Goal: Task Accomplishment & Management: Use online tool/utility

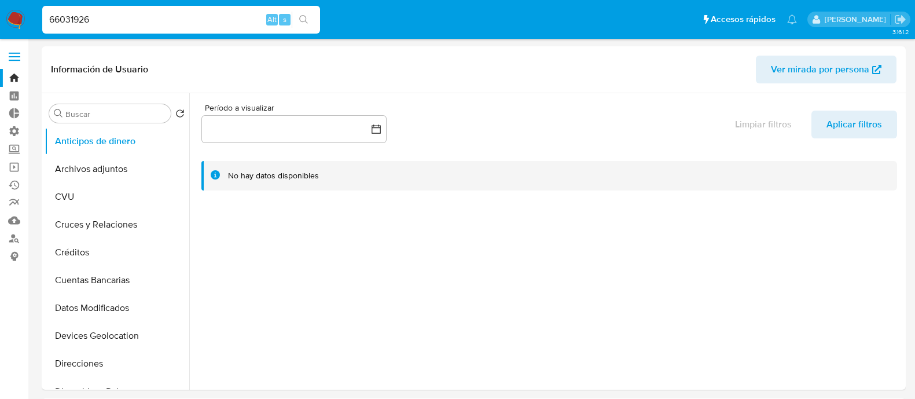
select select "10"
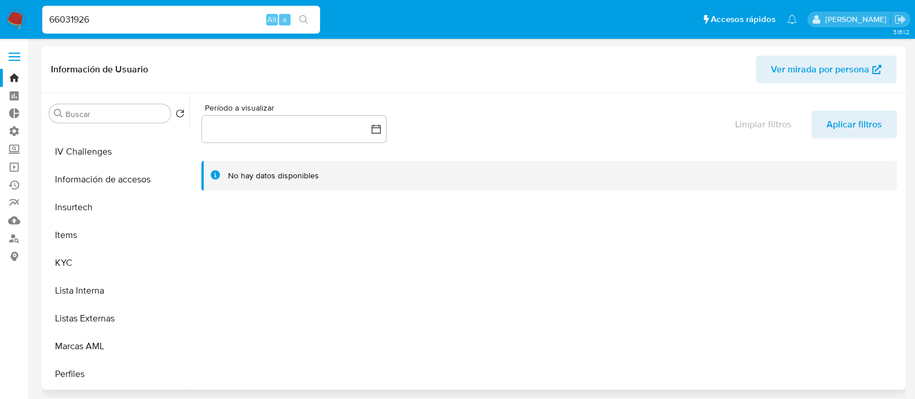
click at [419, 223] on div at bounding box center [546, 241] width 714 height 296
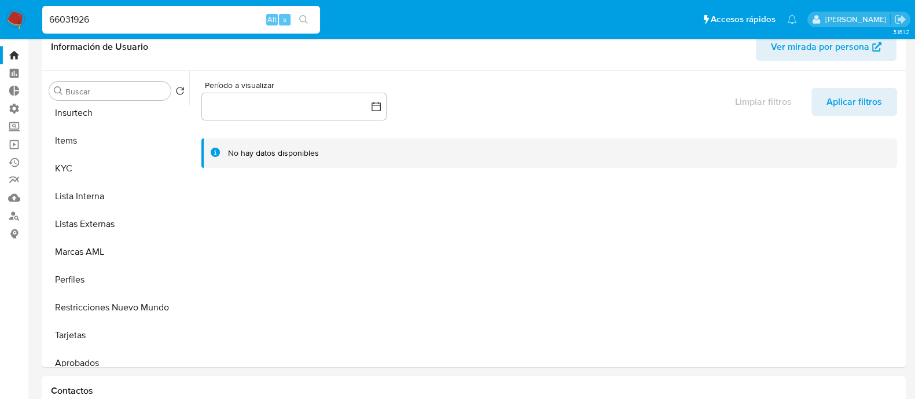
scroll to position [0, 0]
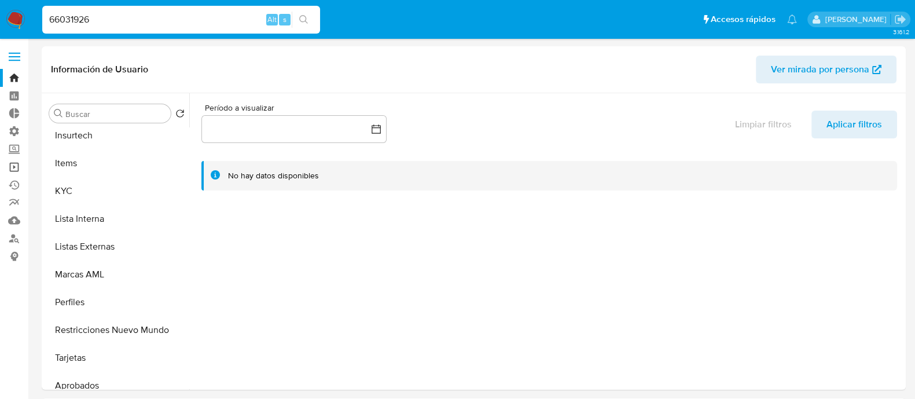
click at [18, 169] on link "Operaciones masivas" at bounding box center [69, 167] width 138 height 18
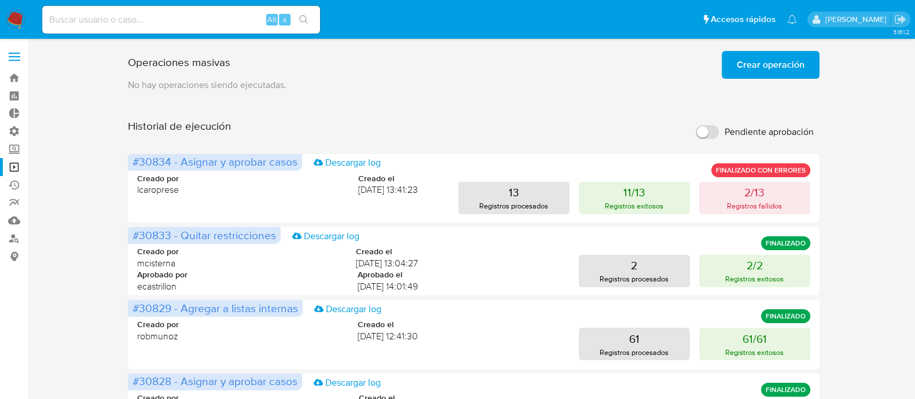
click at [743, 64] on span "Crear operación" at bounding box center [771, 64] width 68 height 25
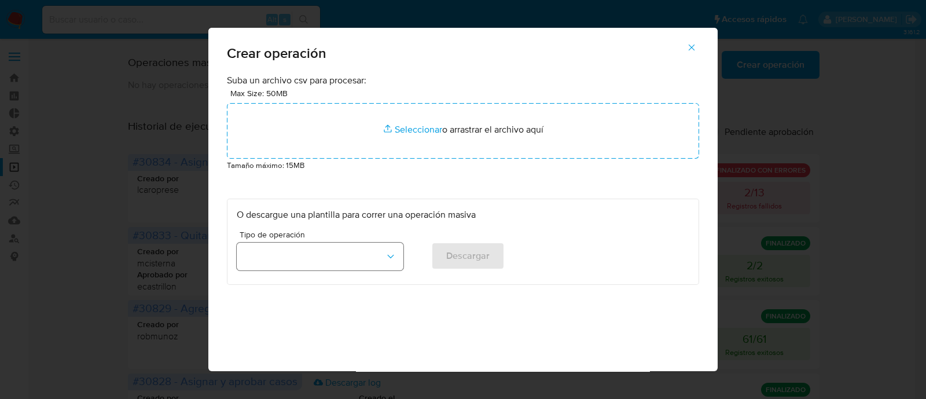
click at [302, 260] on button "button" at bounding box center [320, 257] width 167 height 28
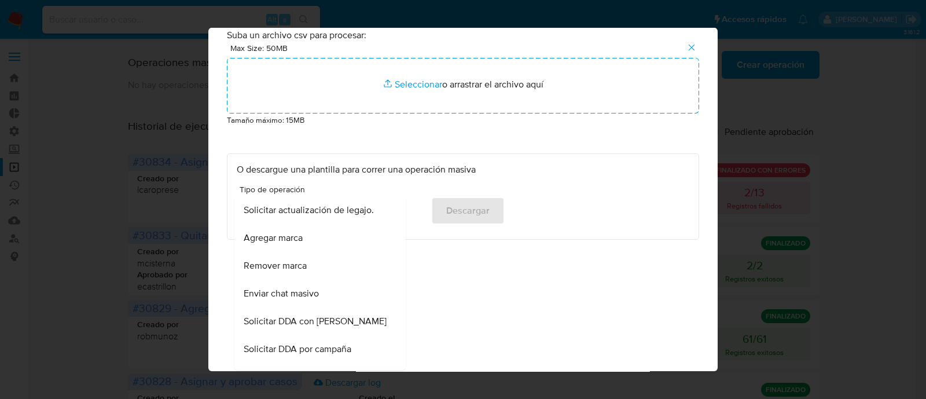
scroll to position [535, 0]
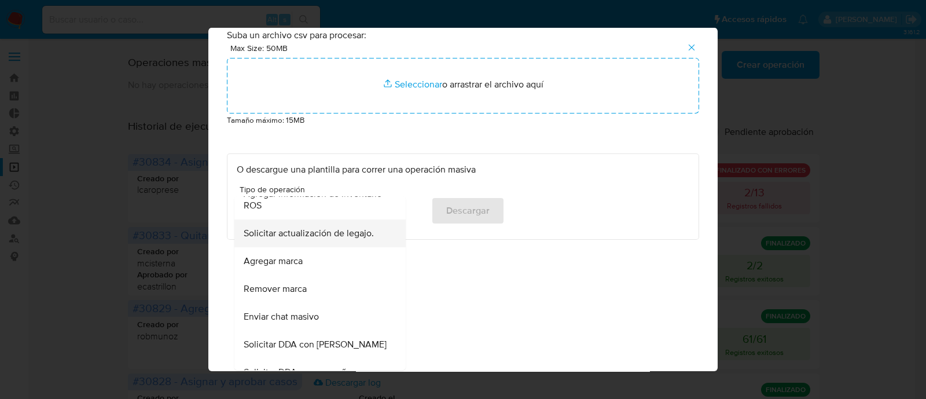
click at [350, 241] on div "Solicitar actualización de legajo." at bounding box center [317, 233] width 146 height 28
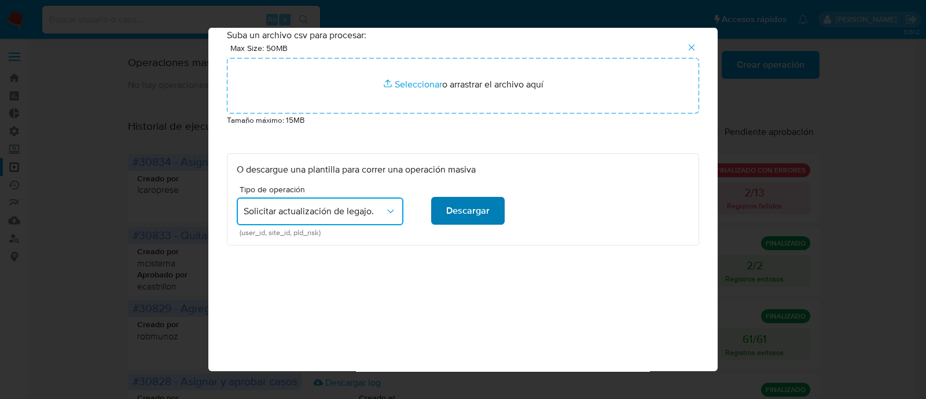
click at [475, 206] on span "Descargar" at bounding box center [467, 210] width 43 height 25
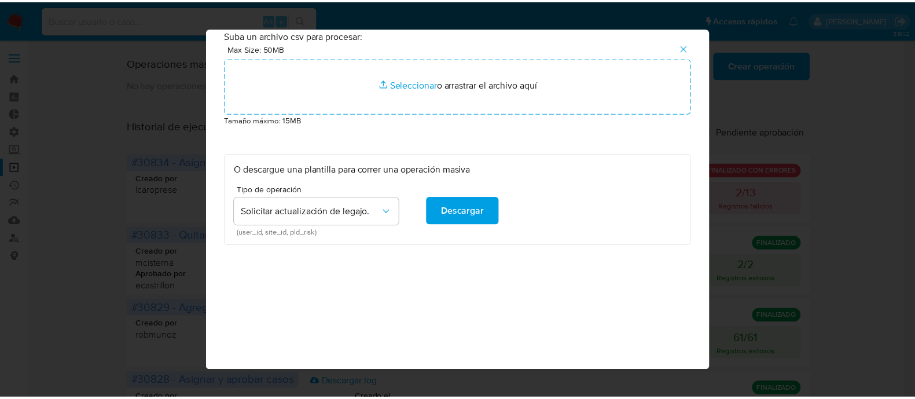
scroll to position [0, 0]
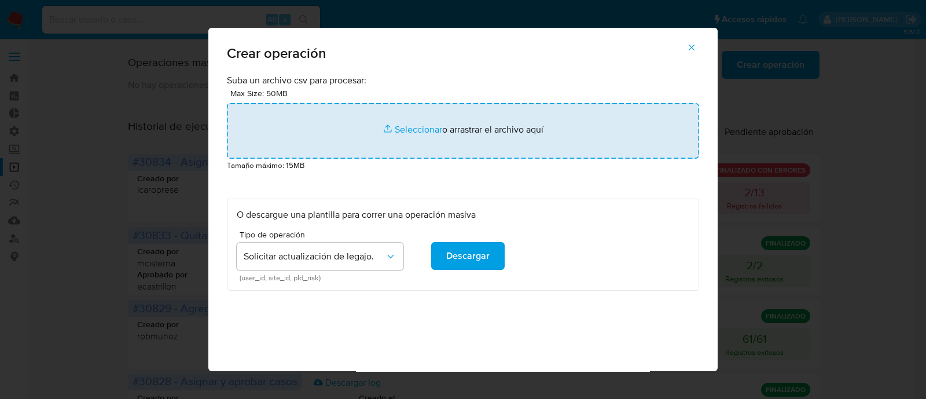
click at [423, 130] on input "file" at bounding box center [463, 131] width 472 height 56
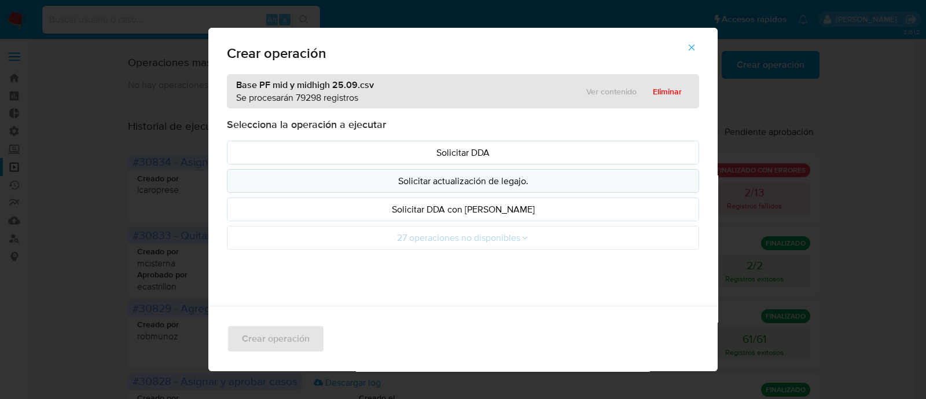
click at [542, 185] on p "Solicitar actualización de legajo." at bounding box center [463, 180] width 453 height 13
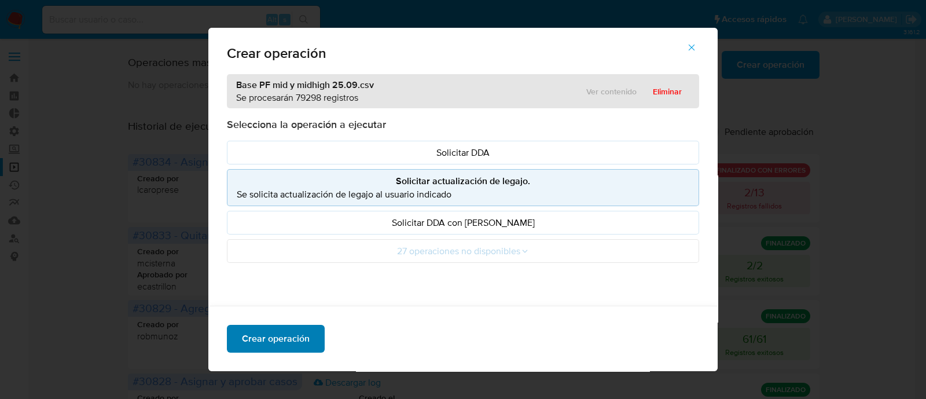
click at [271, 340] on span "Crear operación" at bounding box center [276, 338] width 68 height 25
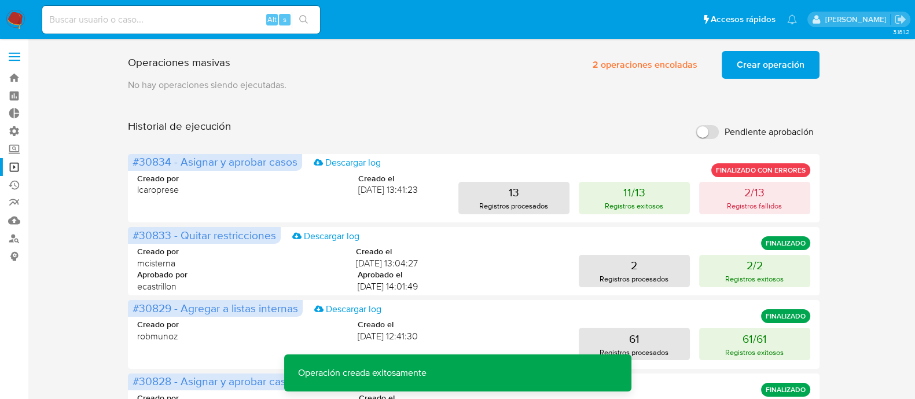
click at [124, 23] on input at bounding box center [181, 19] width 278 height 15
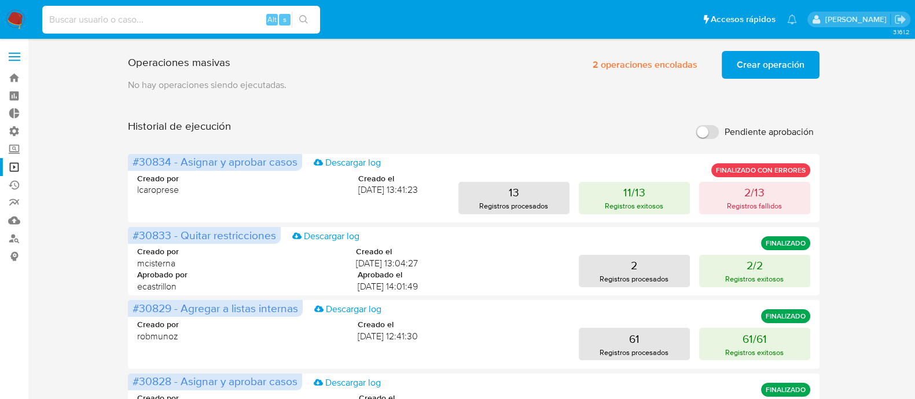
paste input "655762973"
type input "655762973"
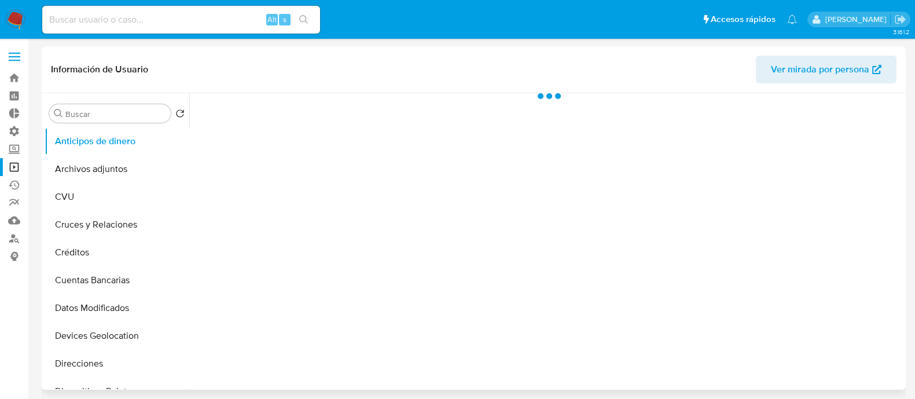
select select "10"
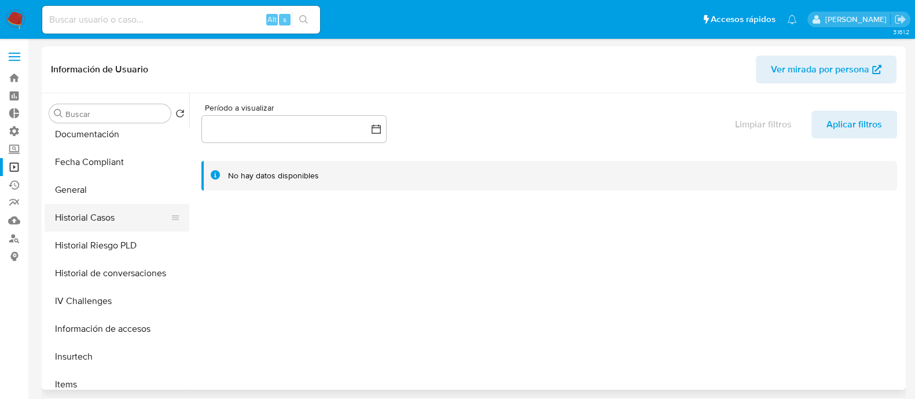
scroll to position [362, 0]
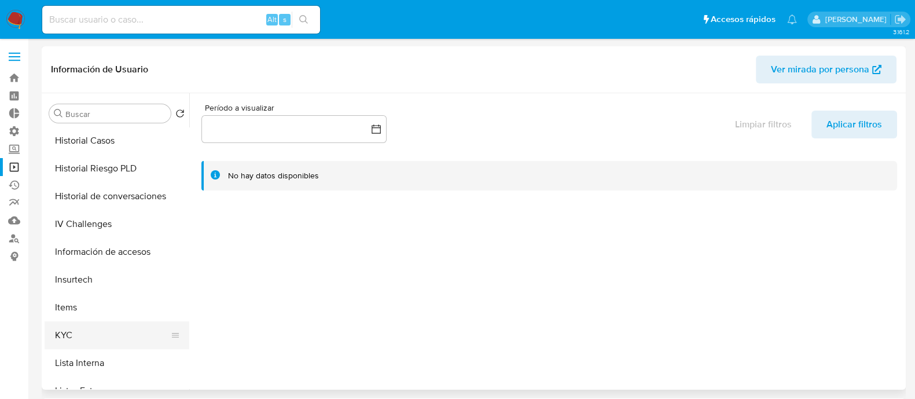
drag, startPoint x: 105, startPoint y: 333, endPoint x: 144, endPoint y: 334, distance: 38.2
click at [105, 334] on button "KYC" at bounding box center [112, 335] width 135 height 28
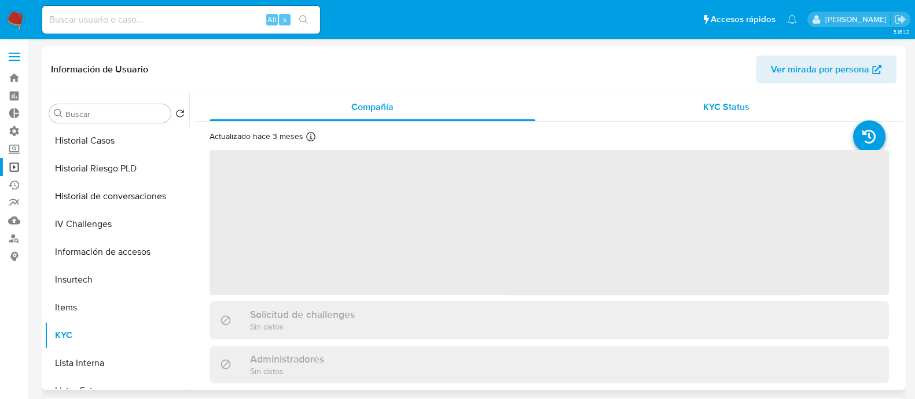
click at [728, 102] on span "KYC Status" at bounding box center [726, 106] width 46 height 13
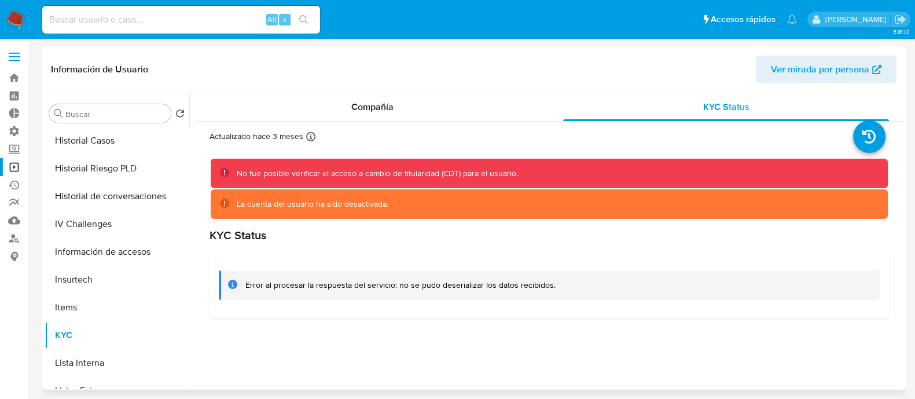
scroll to position [72, 0]
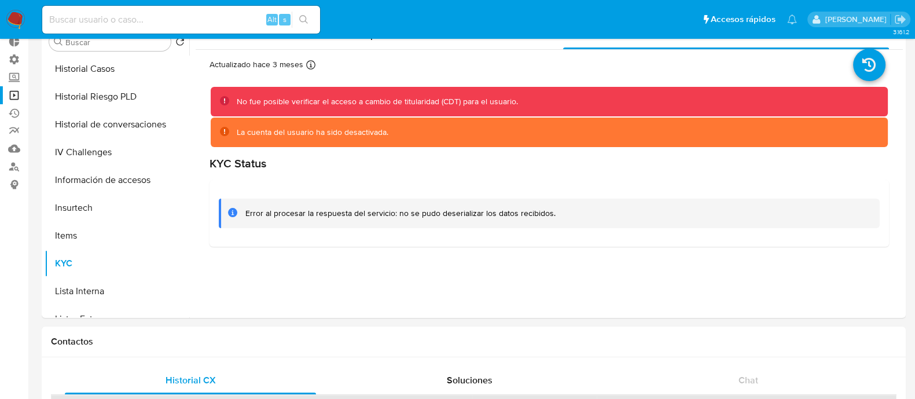
click at [113, 27] on div "Alt s" at bounding box center [181, 20] width 278 height 28
click at [119, 36] on nav "Pausado Ver notificaciones Alt s Accesos rápidos Presiona las siguientes teclas…" at bounding box center [457, 19] width 915 height 39
click at [136, 25] on input at bounding box center [181, 19] width 278 height 15
paste input "163572956"
type input "163572956"
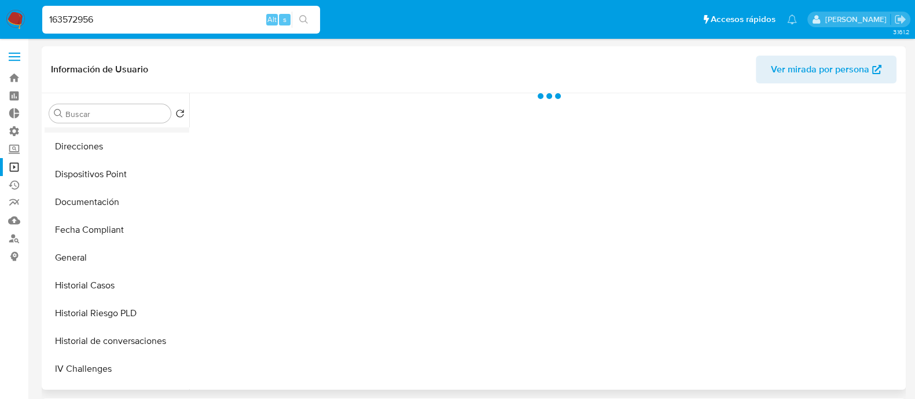
scroll to position [216, 0]
select select "10"
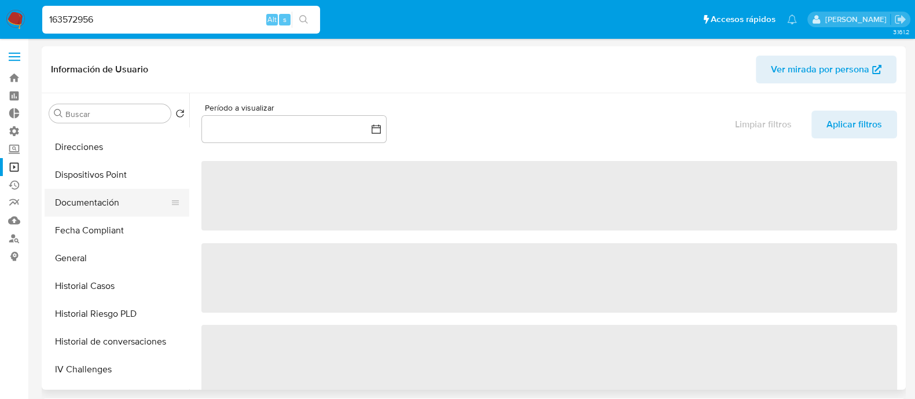
click at [83, 205] on button "Documentación" at bounding box center [112, 203] width 135 height 28
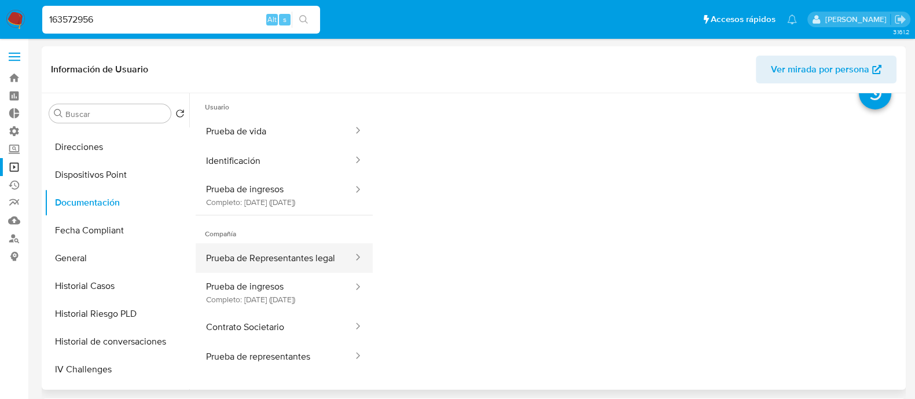
scroll to position [72, 0]
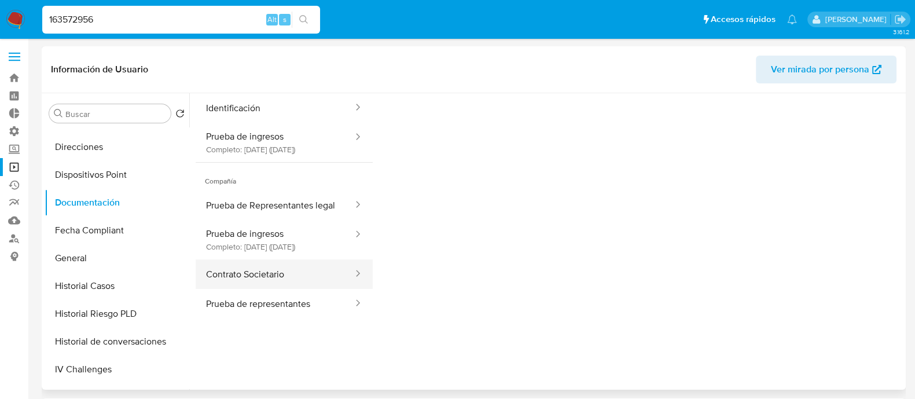
click at [281, 289] on button "Contrato Societario" at bounding box center [275, 274] width 159 height 30
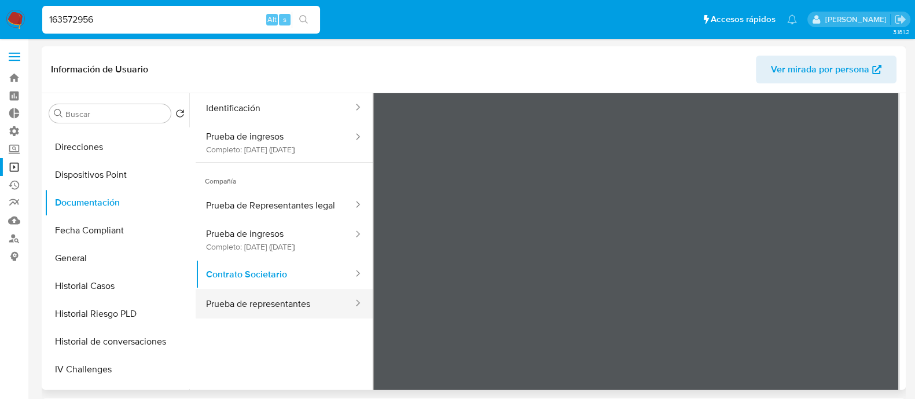
click at [273, 318] on button "Prueba de representantes" at bounding box center [275, 304] width 159 height 30
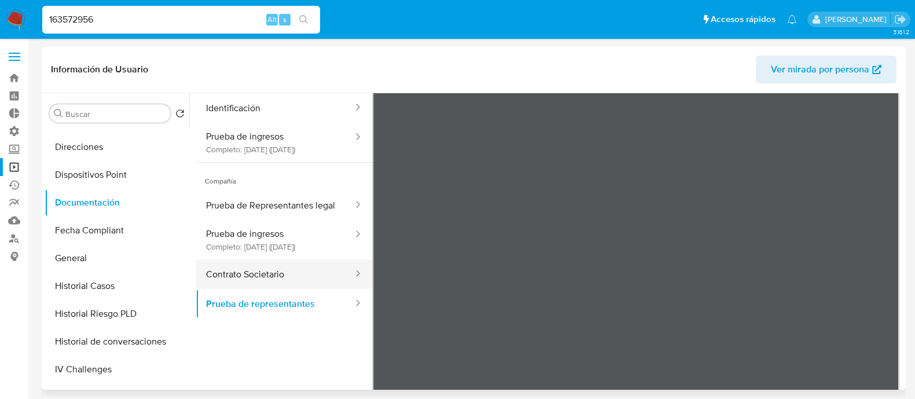
click at [277, 289] on button "Contrato Societario" at bounding box center [275, 274] width 159 height 30
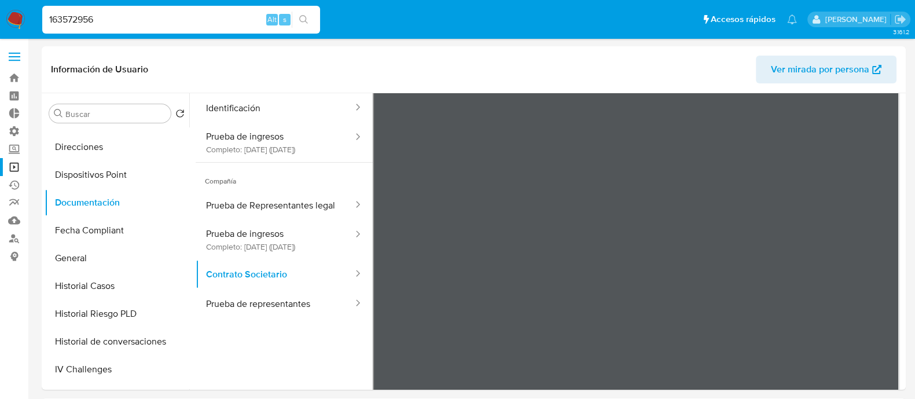
click at [83, 20] on input "163572956" at bounding box center [181, 19] width 278 height 15
paste input "570090278"
type input "570090278"
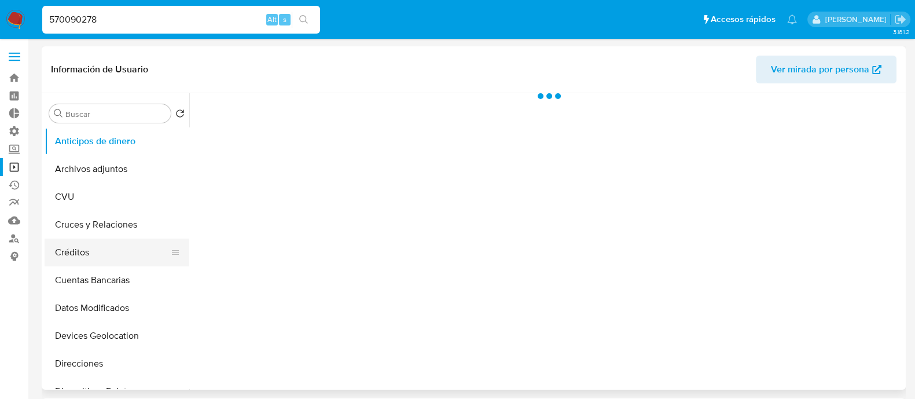
select select "10"
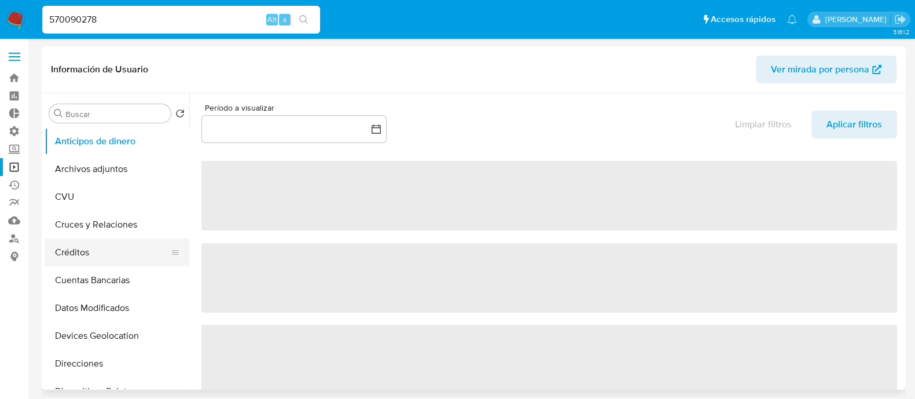
scroll to position [578, 0]
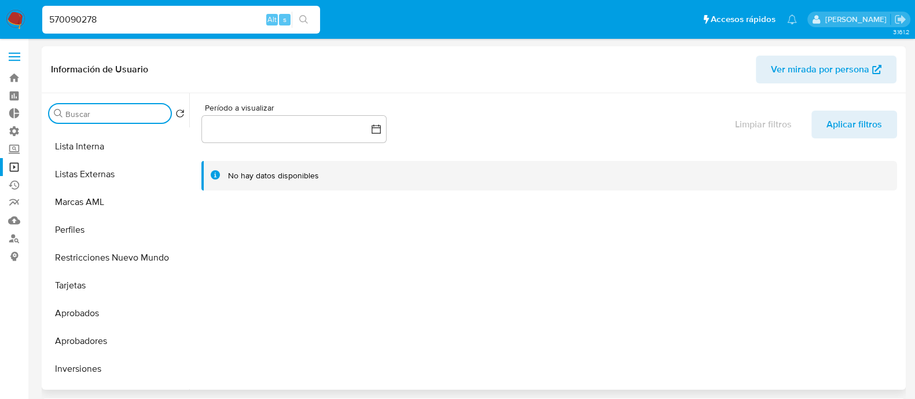
click at [91, 114] on input "Buscar" at bounding box center [115, 114] width 101 height 10
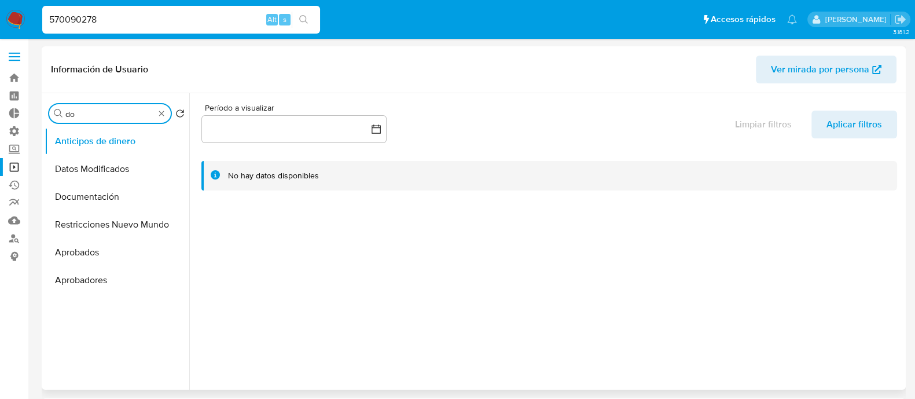
scroll to position [0, 0]
type input "docu"
click at [94, 163] on button "Documentación" at bounding box center [112, 169] width 135 height 28
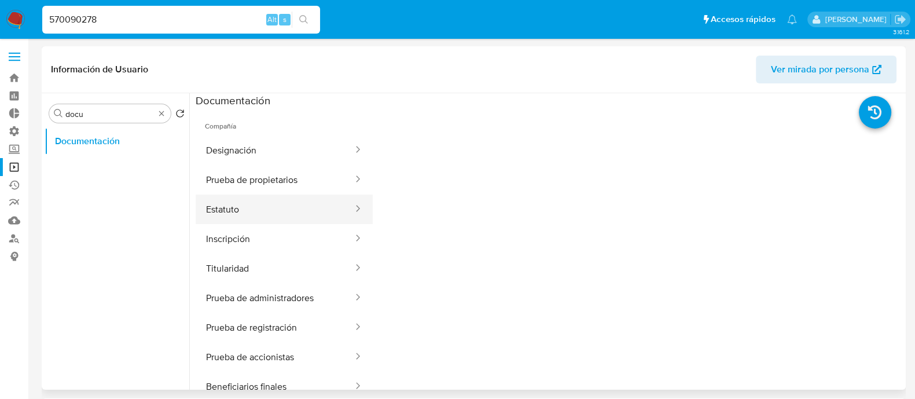
click at [240, 207] on button "Estatuto" at bounding box center [275, 209] width 159 height 30
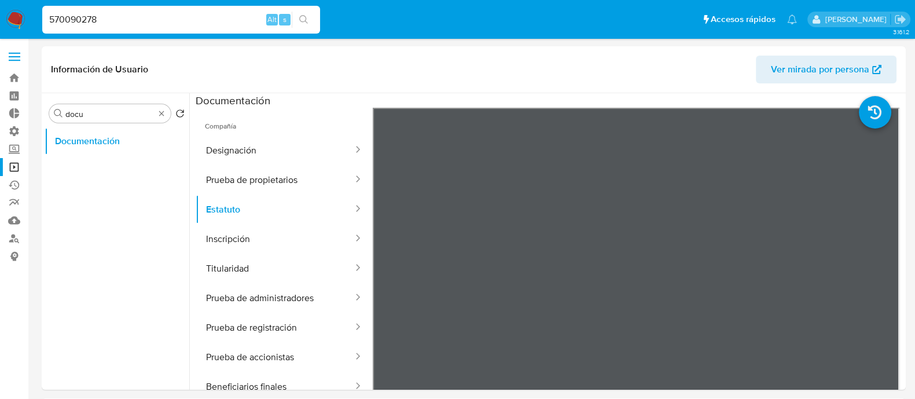
click at [109, 21] on input "570090278" at bounding box center [181, 19] width 278 height 15
paste input "40547546"
type input "540547546"
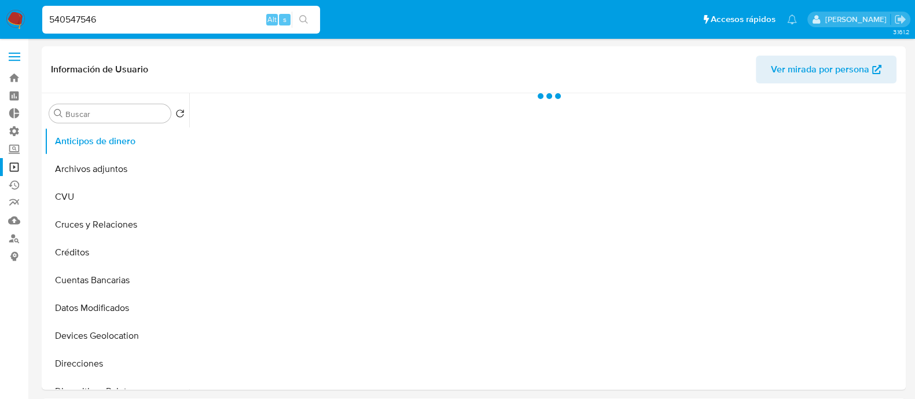
select select "10"
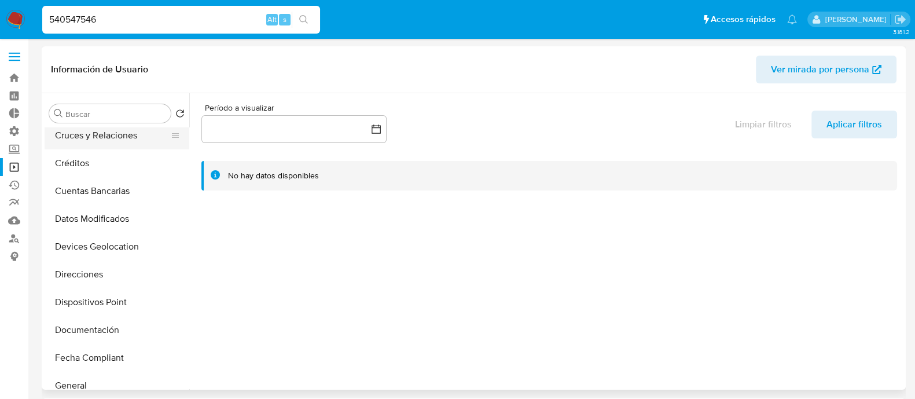
scroll to position [72, 0]
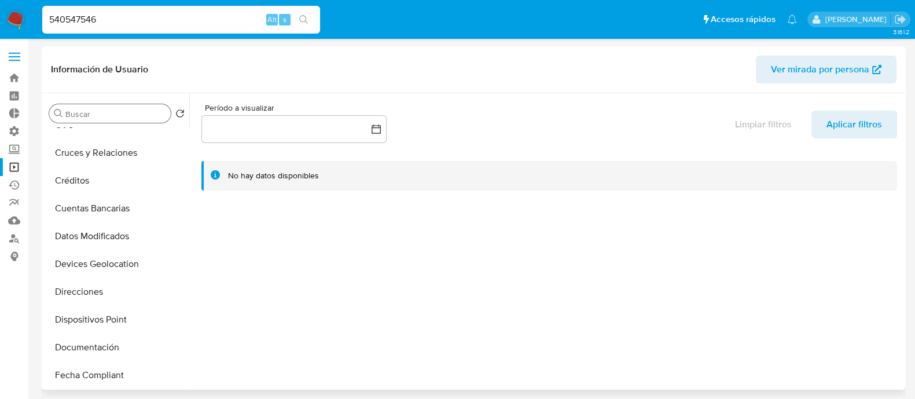
click at [110, 109] on input "Buscar" at bounding box center [115, 114] width 101 height 10
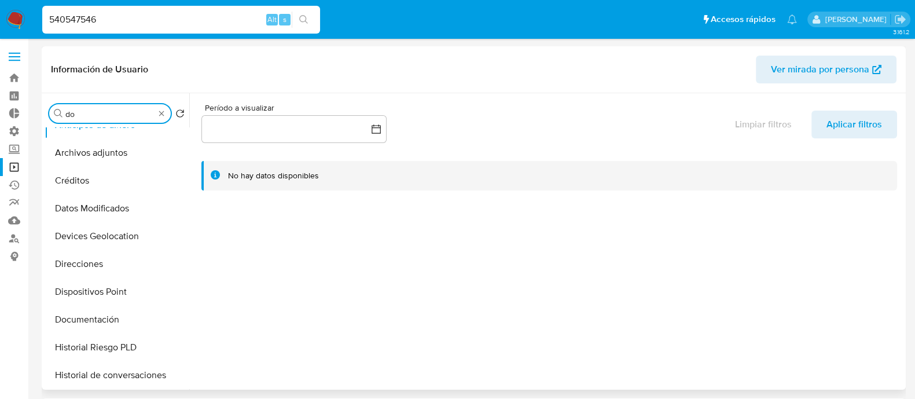
scroll to position [0, 0]
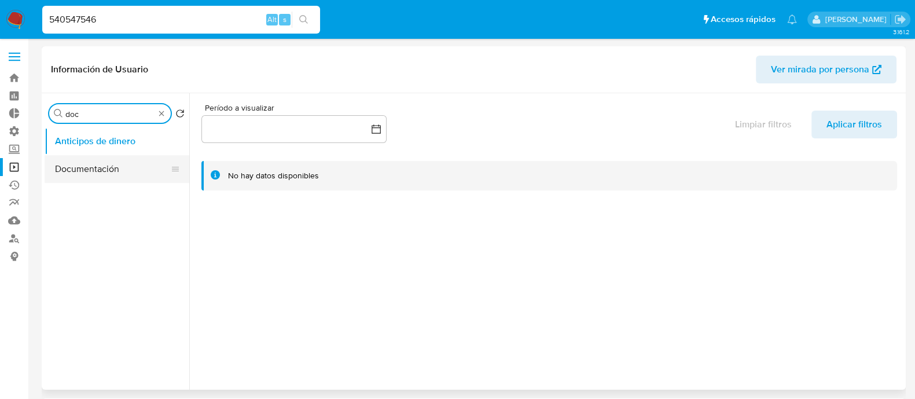
type input "doc"
click at [117, 171] on button "Documentación" at bounding box center [112, 169] width 135 height 28
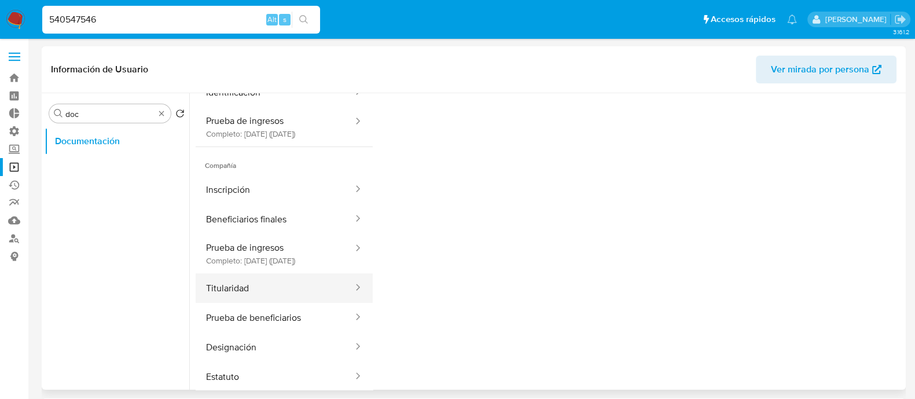
scroll to position [72, 0]
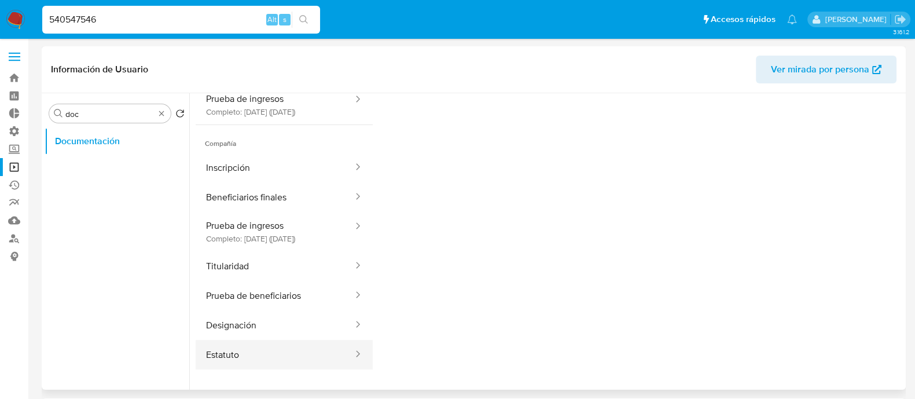
click at [257, 349] on button "Estatuto" at bounding box center [275, 355] width 159 height 30
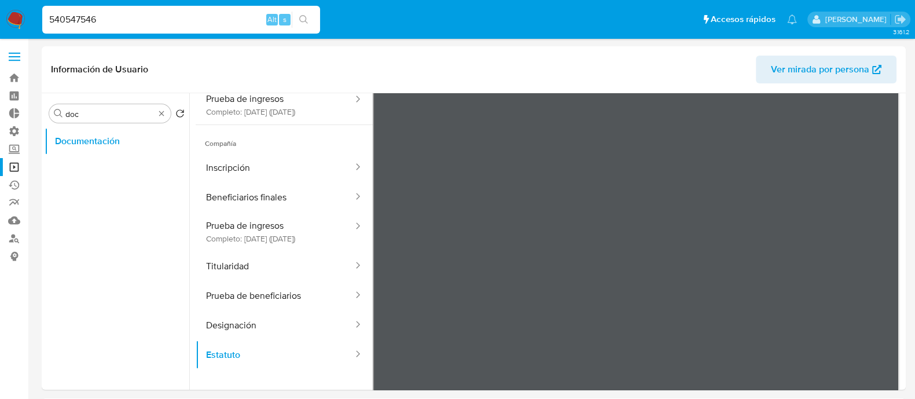
scroll to position [0, 0]
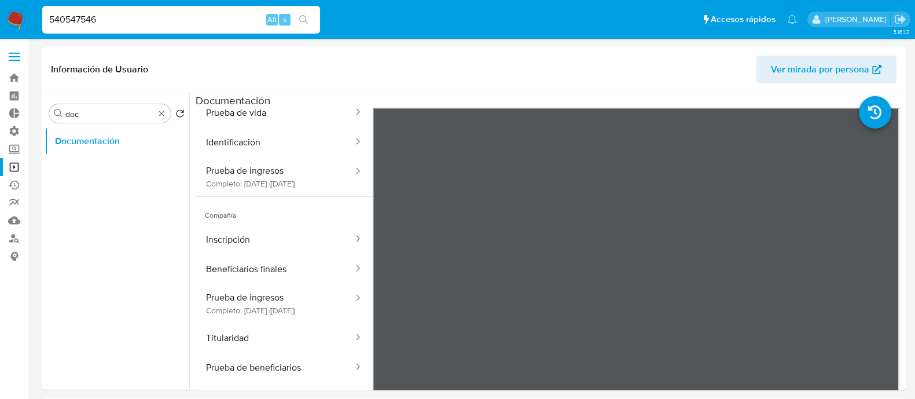
click at [18, 11] on img at bounding box center [16, 20] width 20 height 20
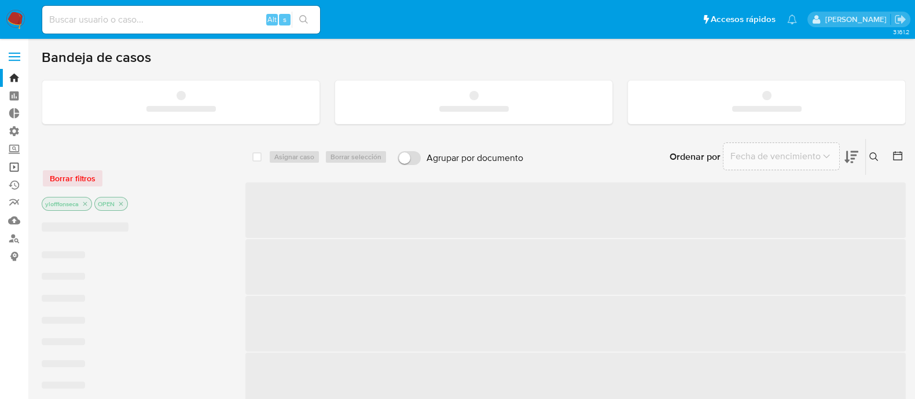
click at [16, 168] on link "Operaciones masivas" at bounding box center [69, 167] width 138 height 18
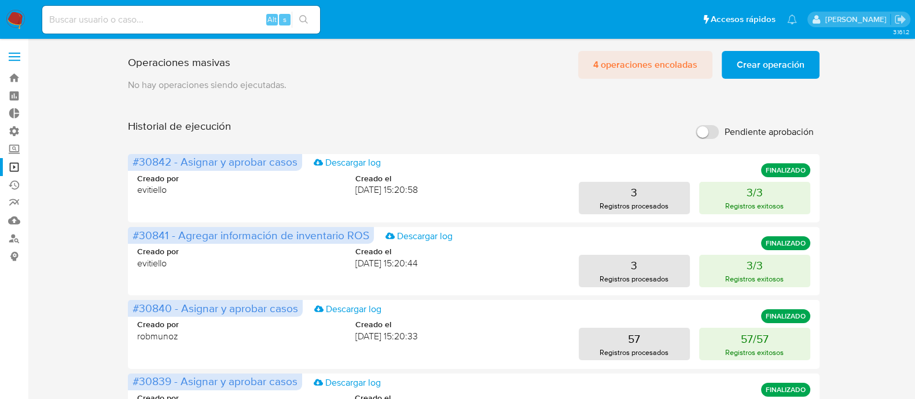
click at [594, 69] on button "4 operaciones encoladas" at bounding box center [645, 65] width 134 height 28
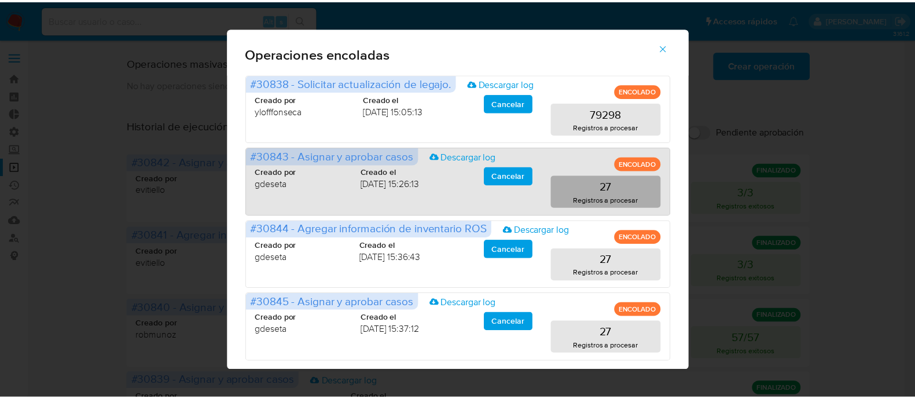
scroll to position [19, 0]
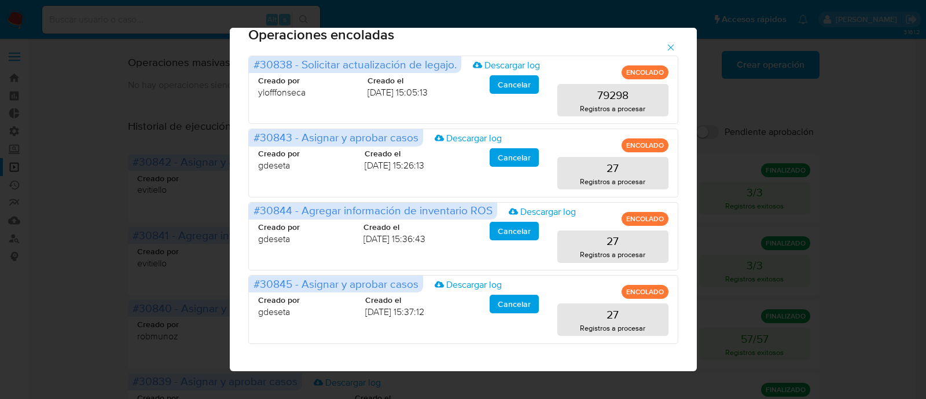
click at [676, 43] on icon "button" at bounding box center [671, 47] width 10 height 10
